Goal: Transaction & Acquisition: Purchase product/service

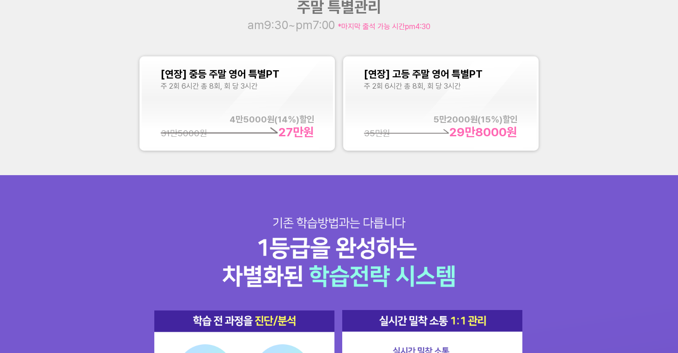
scroll to position [914, 0]
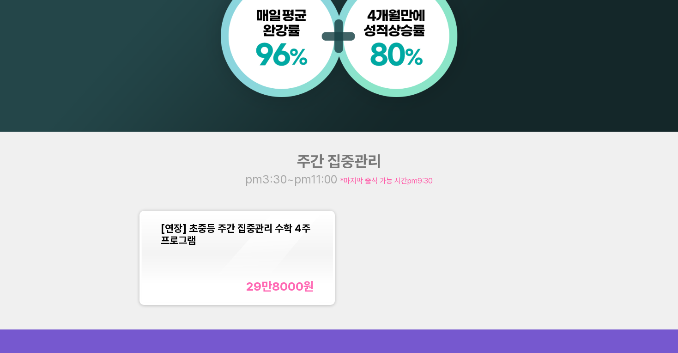
scroll to position [814, 0]
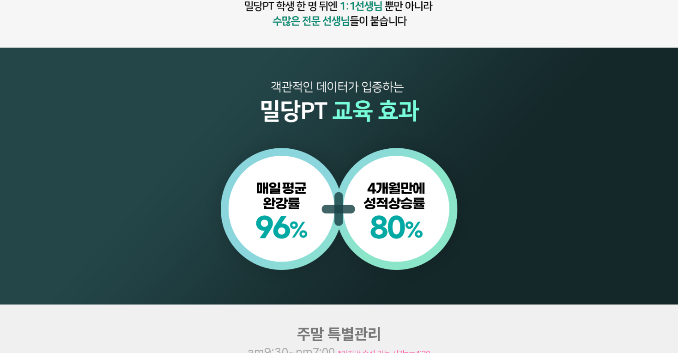
scroll to position [856, 0]
